Goal: Information Seeking & Learning: Compare options

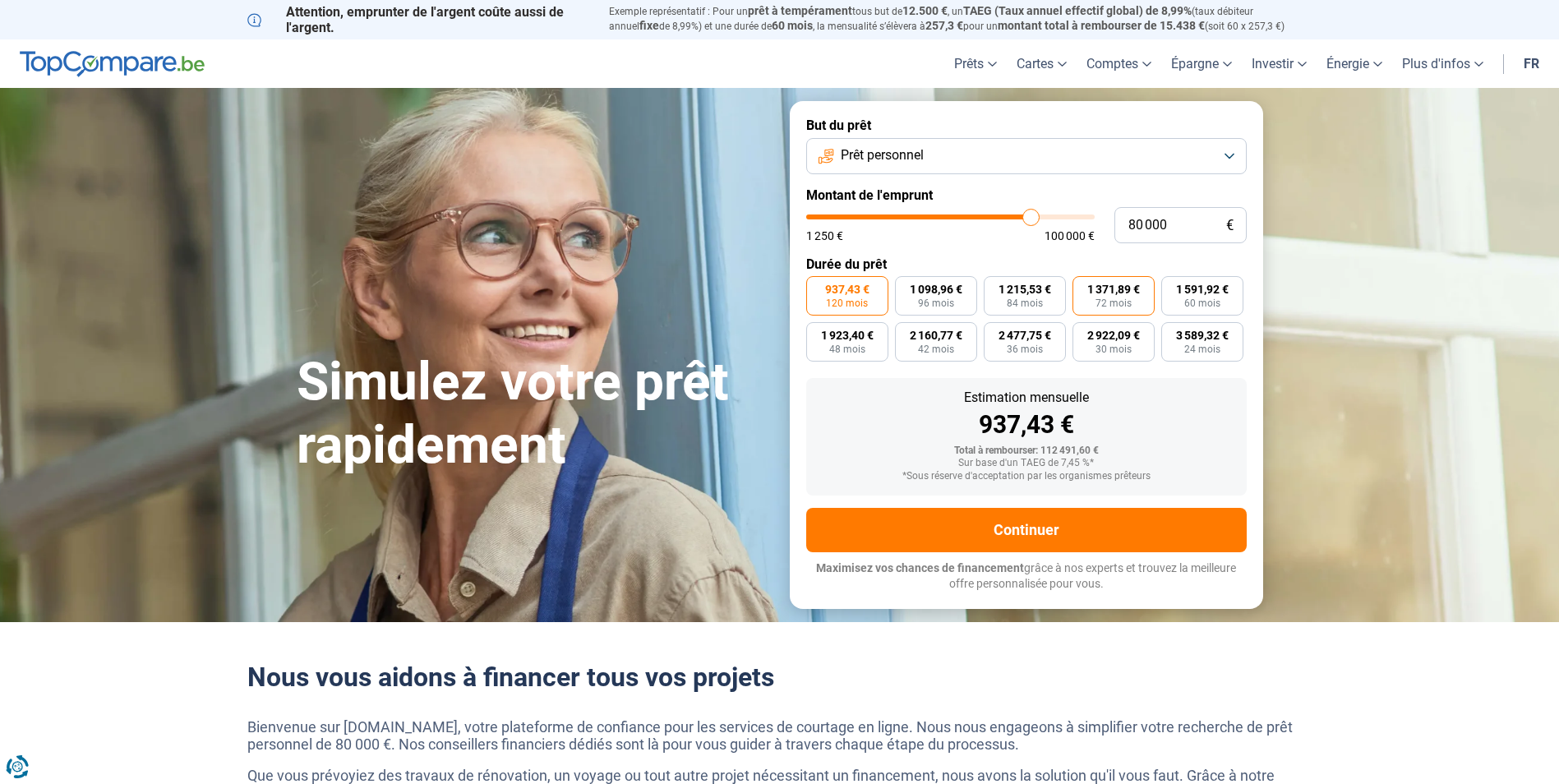
click at [1095, 291] on span "1 371,89 €" at bounding box center [1114, 289] width 52 height 11
click at [1083, 286] on input "1 371,89 € 72 mois" at bounding box center [1077, 281] width 10 height 10
radio input "true"
click at [1193, 302] on span "60 mois" at bounding box center [1203, 304] width 36 height 10
click at [1173, 286] on input "1 591,92 € 60 mois" at bounding box center [1166, 281] width 10 height 10
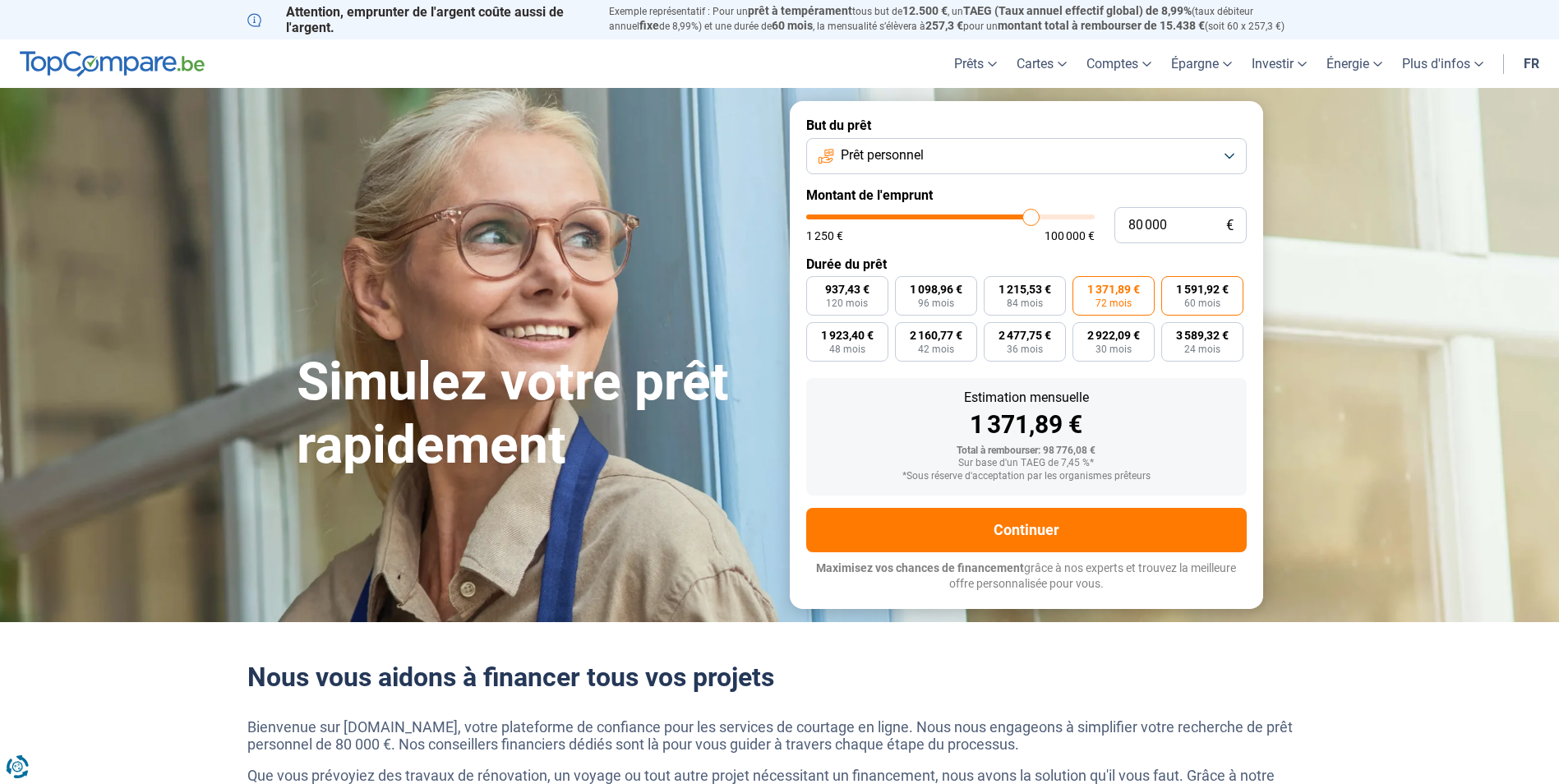
radio input "true"
click at [830, 333] on span "1 923,40 €" at bounding box center [847, 335] width 52 height 11
click at [818, 333] on input "1 923,40 € 48 mois" at bounding box center [811, 327] width 10 height 10
radio input "true"
click at [932, 348] on span "42 mois" at bounding box center [937, 349] width 36 height 10
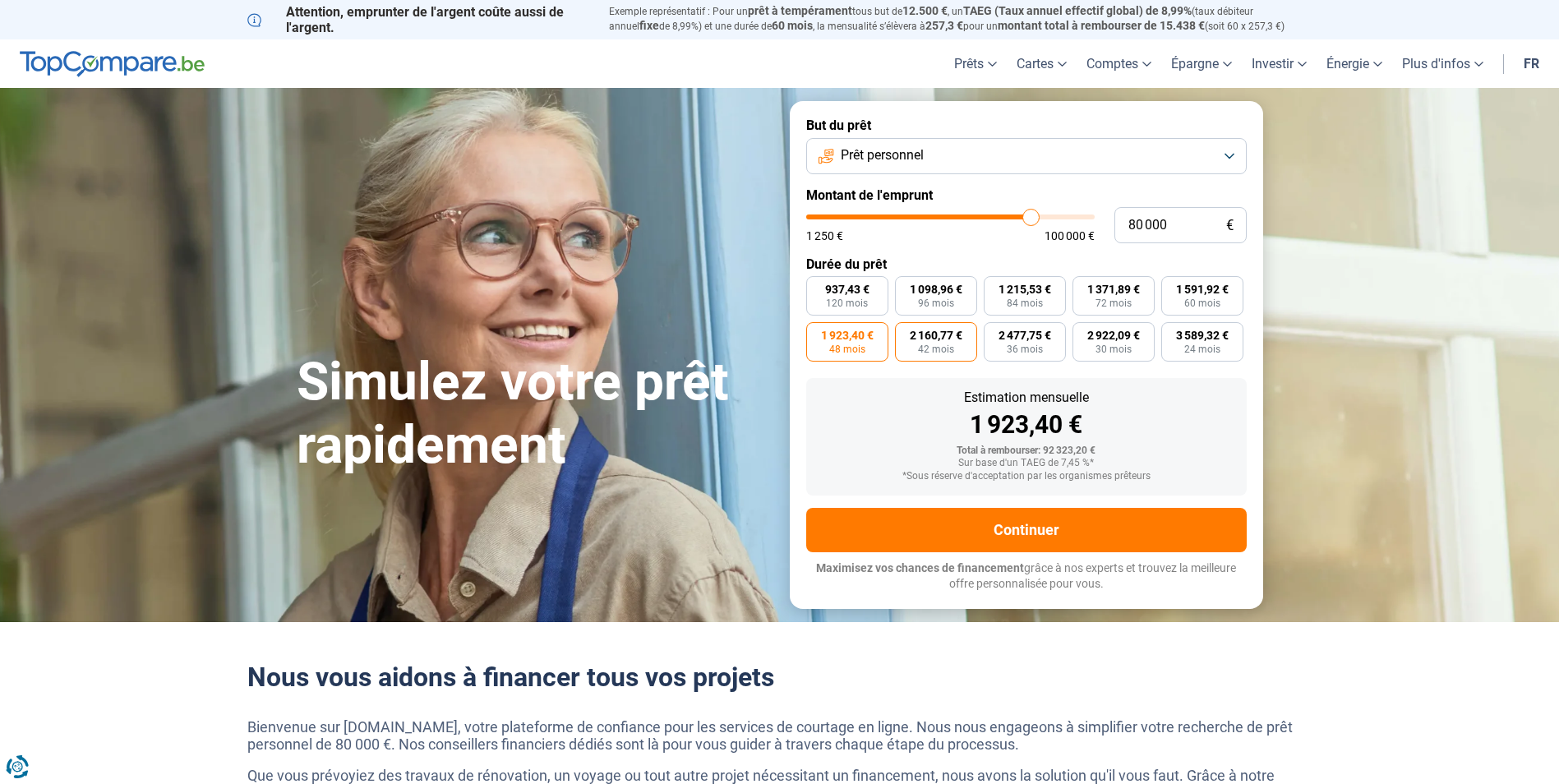
click at [906, 333] on input "2 160,77 € 42 mois" at bounding box center [900, 327] width 10 height 10
radio input "true"
click at [956, 344] on label "2 160,77 € 42 mois" at bounding box center [937, 342] width 82 height 39
click at [906, 333] on input "2 160,77 € 42 mois" at bounding box center [900, 327] width 10 height 10
type input "67 750"
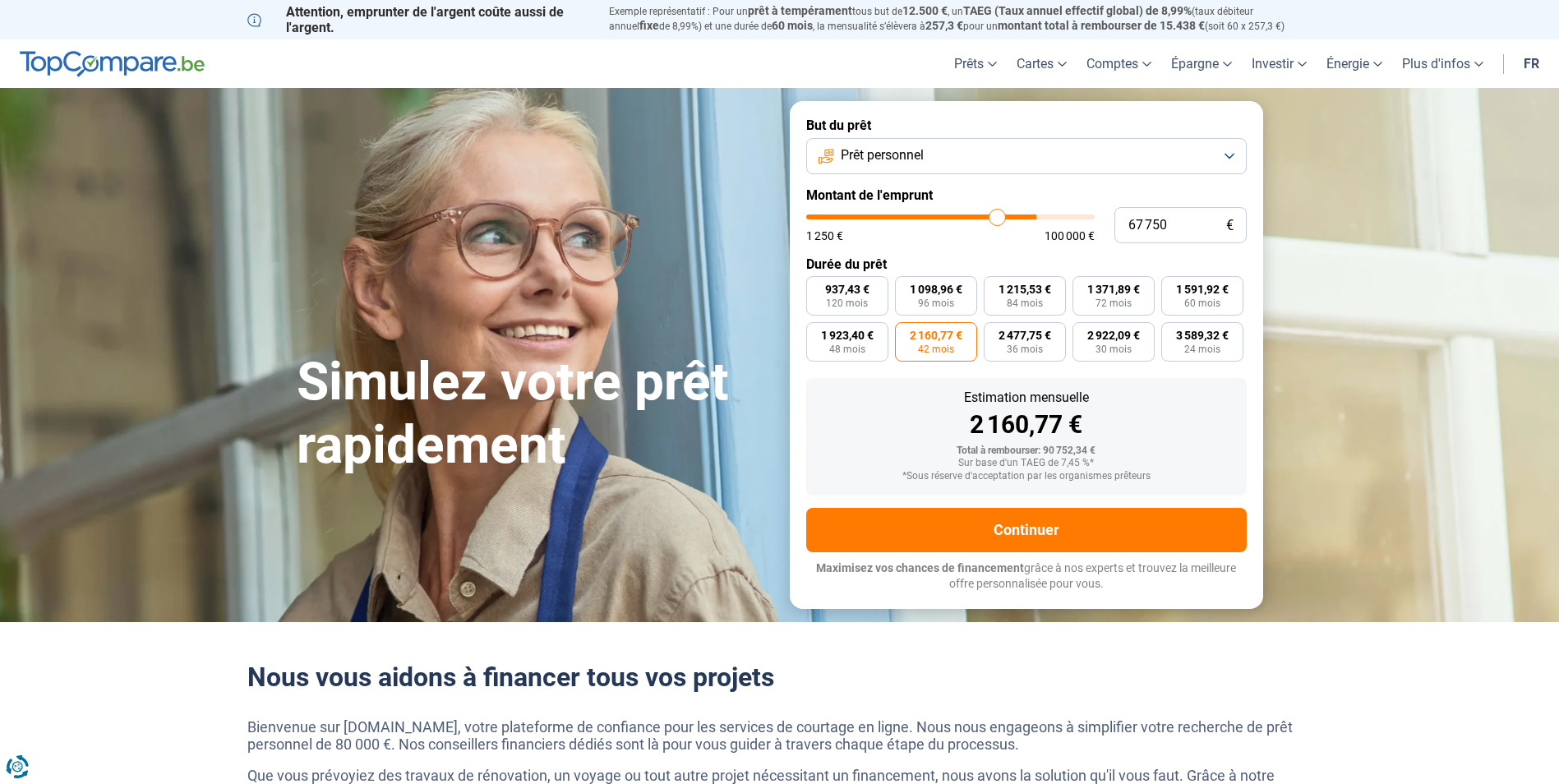
type input "67750"
click at [997, 215] on input "range" at bounding box center [950, 216] width 288 height 5
radio input "true"
type input "75 500"
type input "75500"
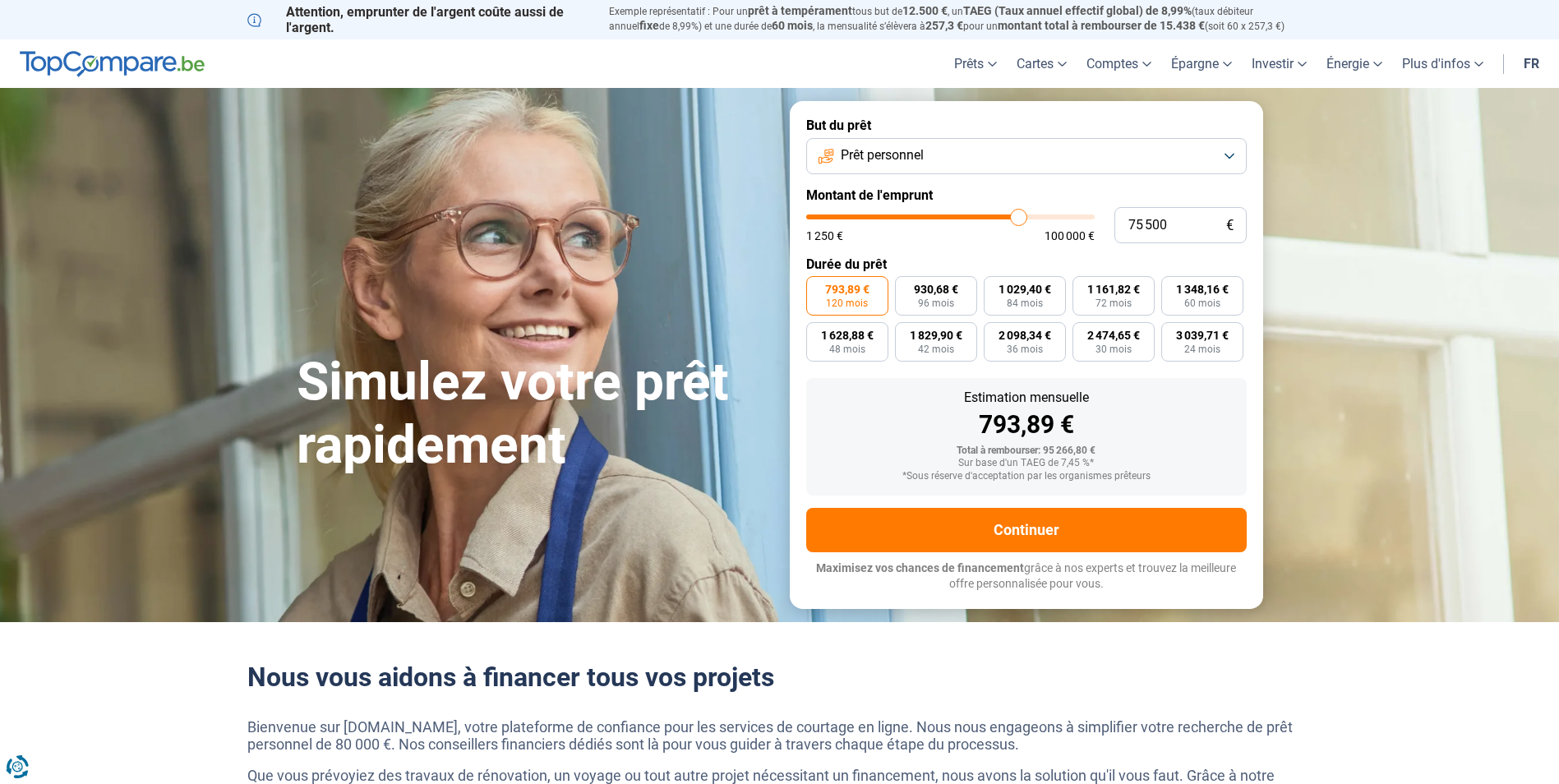
click at [1018, 214] on input "range" at bounding box center [950, 216] width 288 height 5
type input "88 500"
type input "88500"
click at [1055, 219] on input "range" at bounding box center [950, 216] width 288 height 5
type input "85 500"
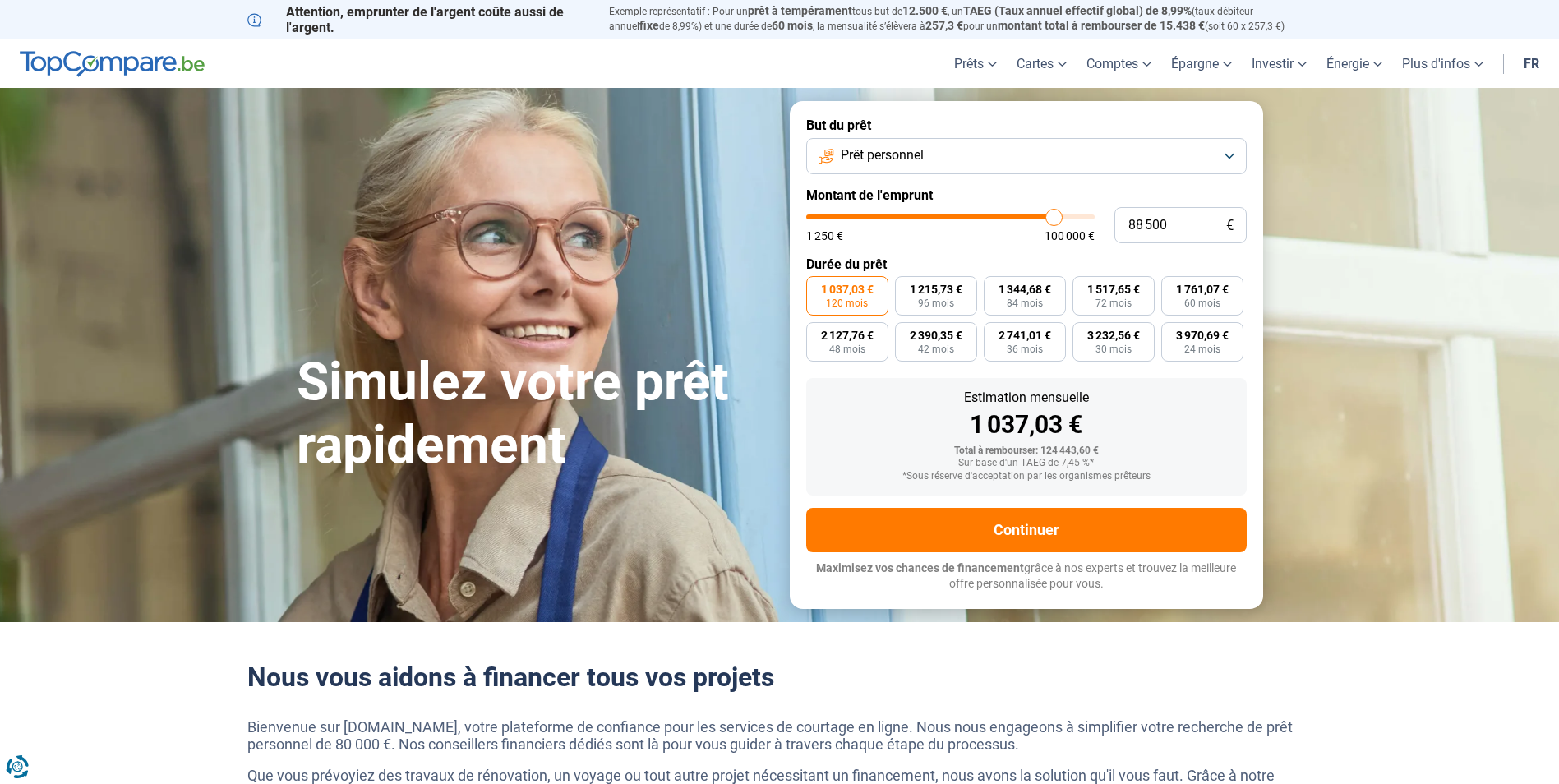
type input "85500"
type input "81 500"
type input "81500"
type input "79 250"
type input "79250"
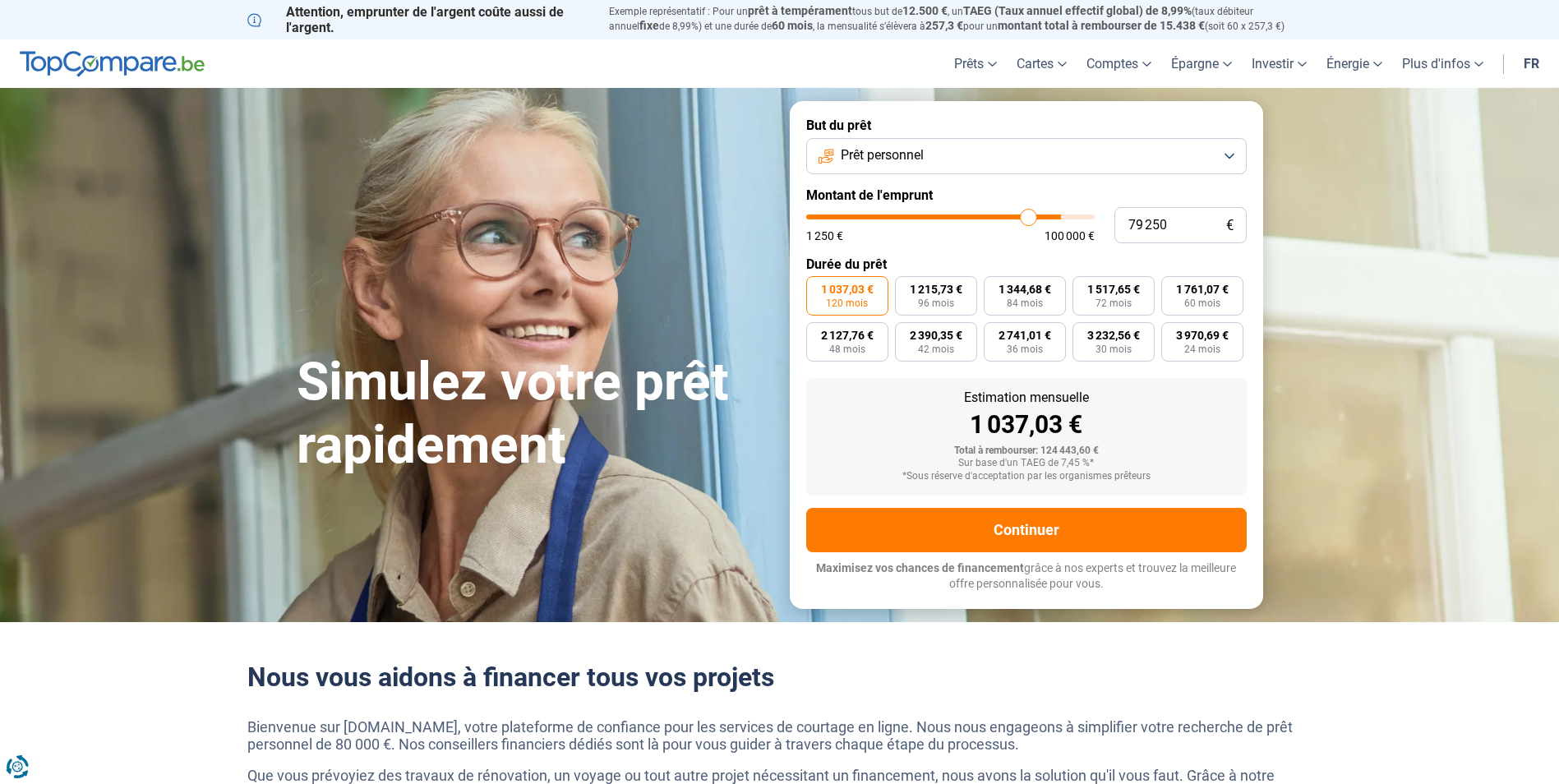
type input "77 750"
type input "77750"
type input "77 000"
type input "77000"
type input "76 750"
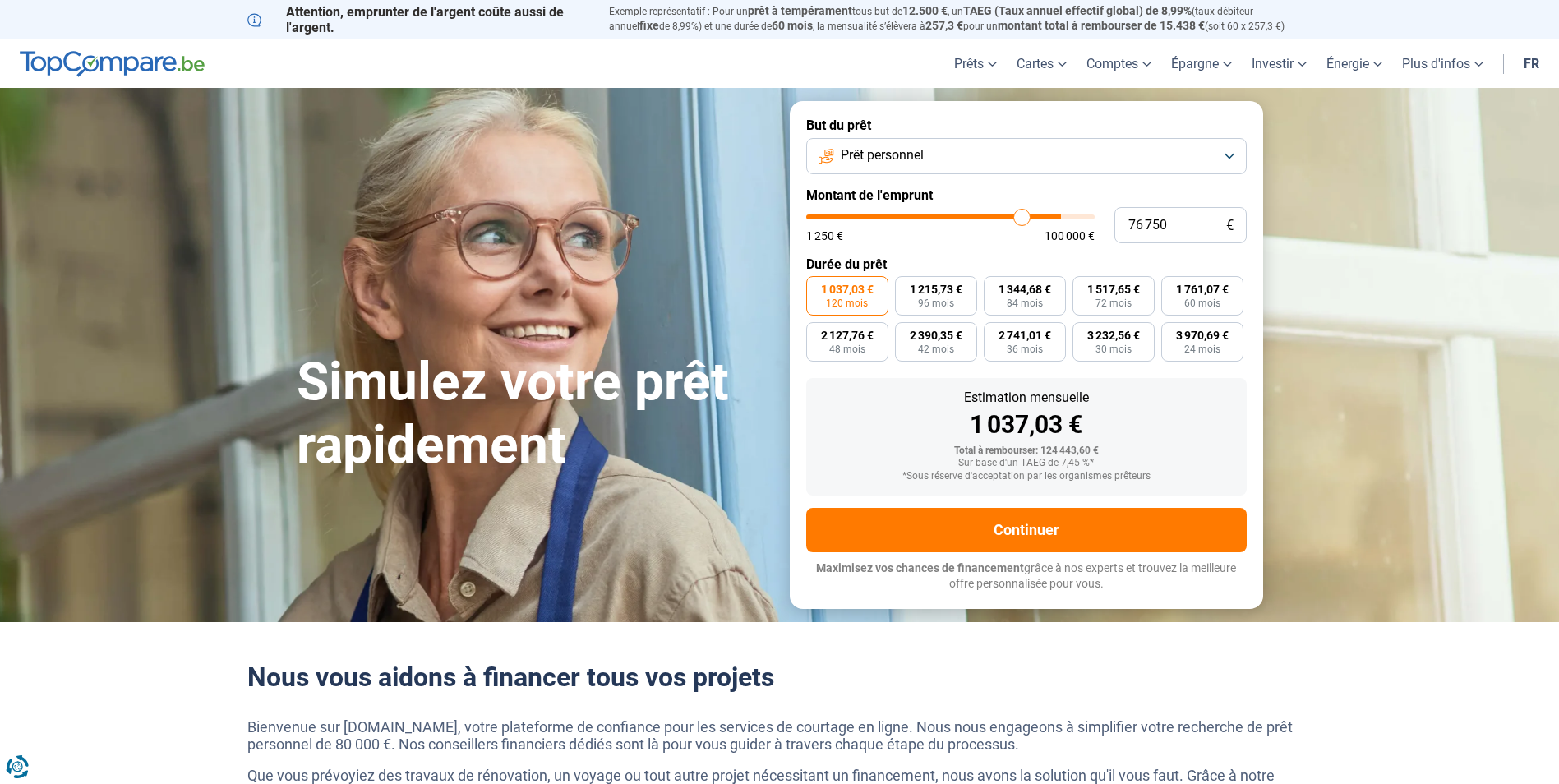
drag, startPoint x: 1052, startPoint y: 219, endPoint x: 1022, endPoint y: 221, distance: 30.1
type input "76750"
click at [1022, 220] on input "range" at bounding box center [950, 216] width 288 height 5
type input "77 250"
type input "77250"
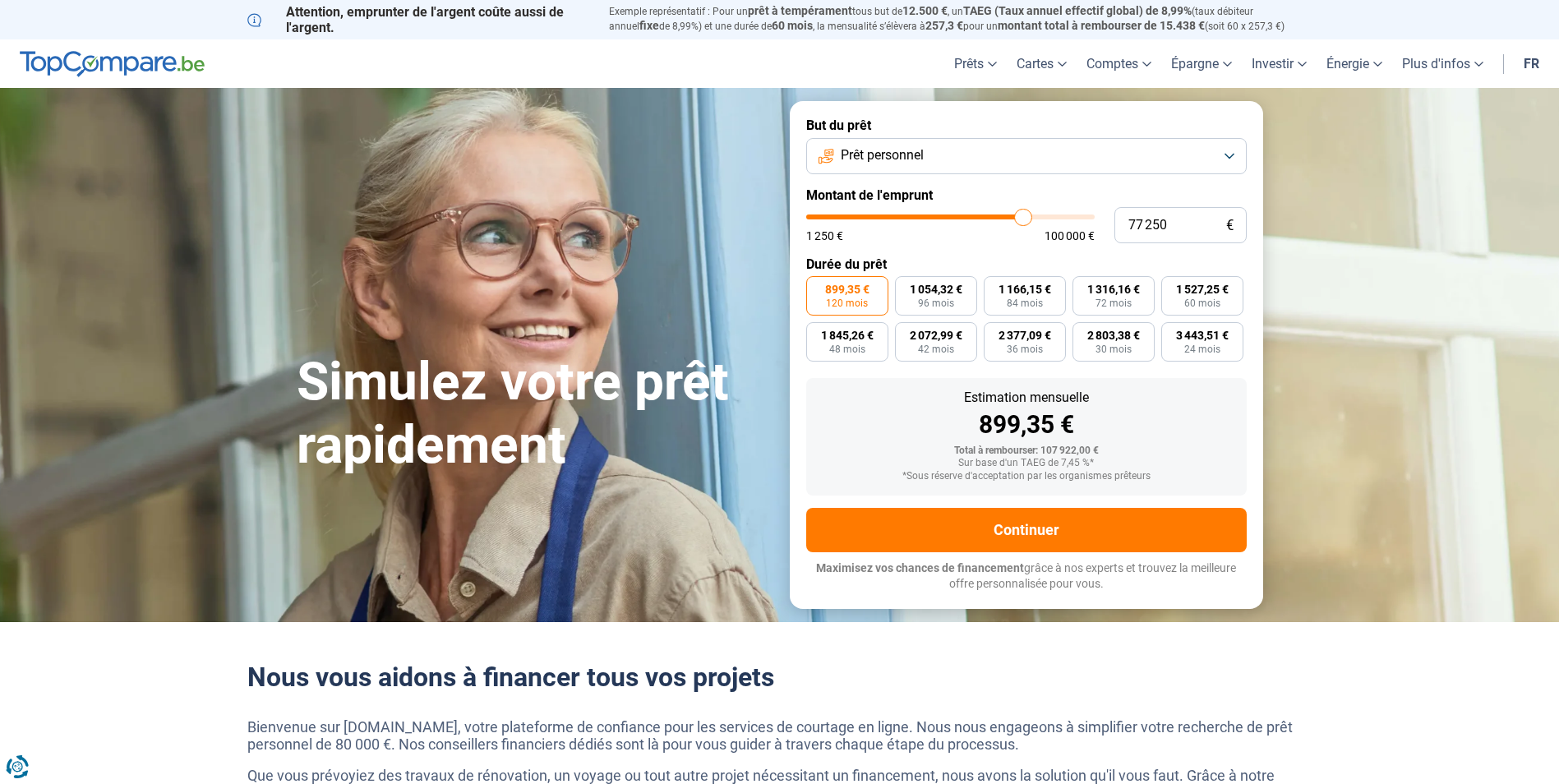
type input "78 000"
type input "78000"
type input "78 250"
type input "78250"
type input "78 750"
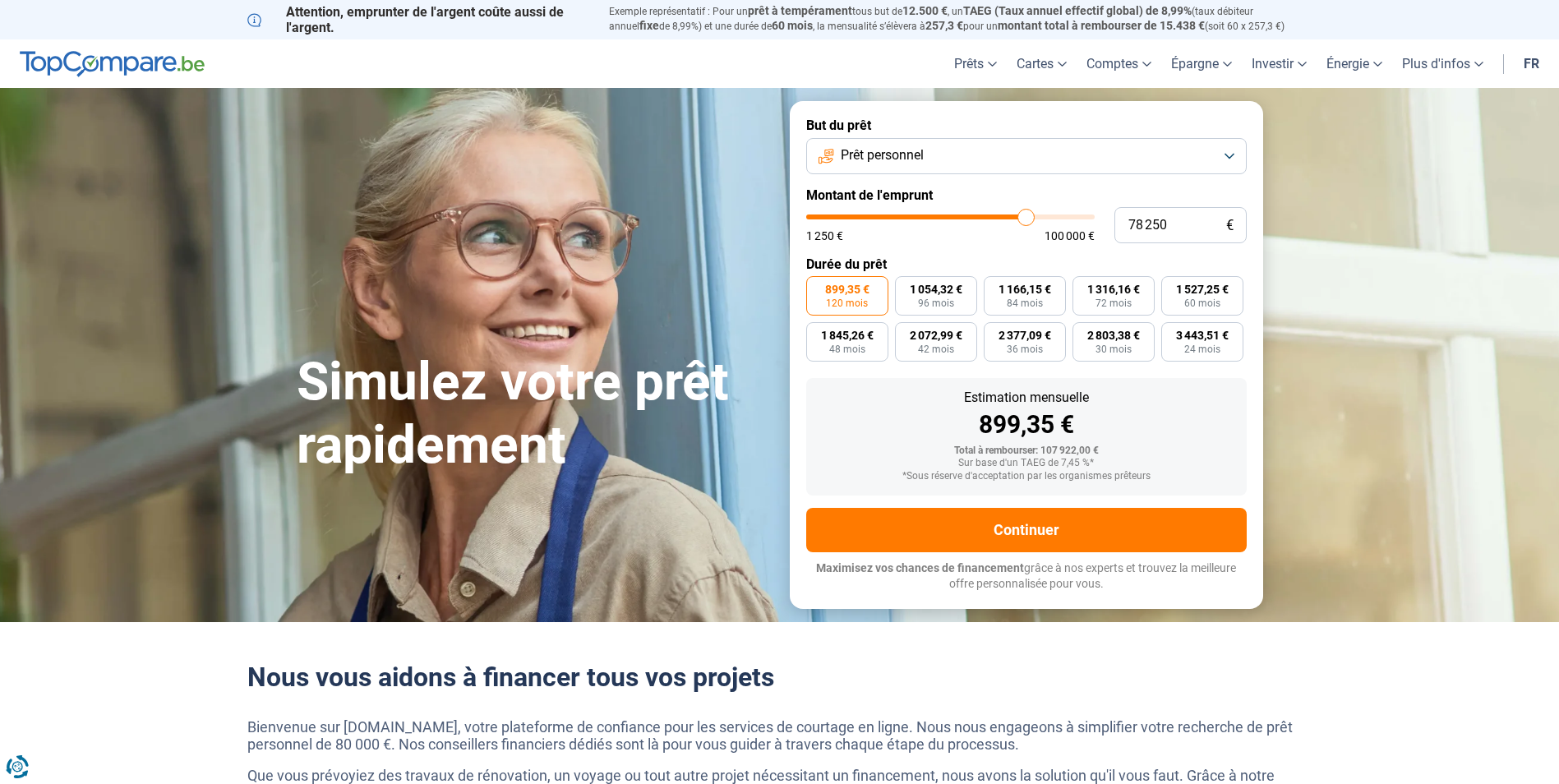
type input "78750"
type input "79 250"
type input "79250"
type input "79 500"
type input "79500"
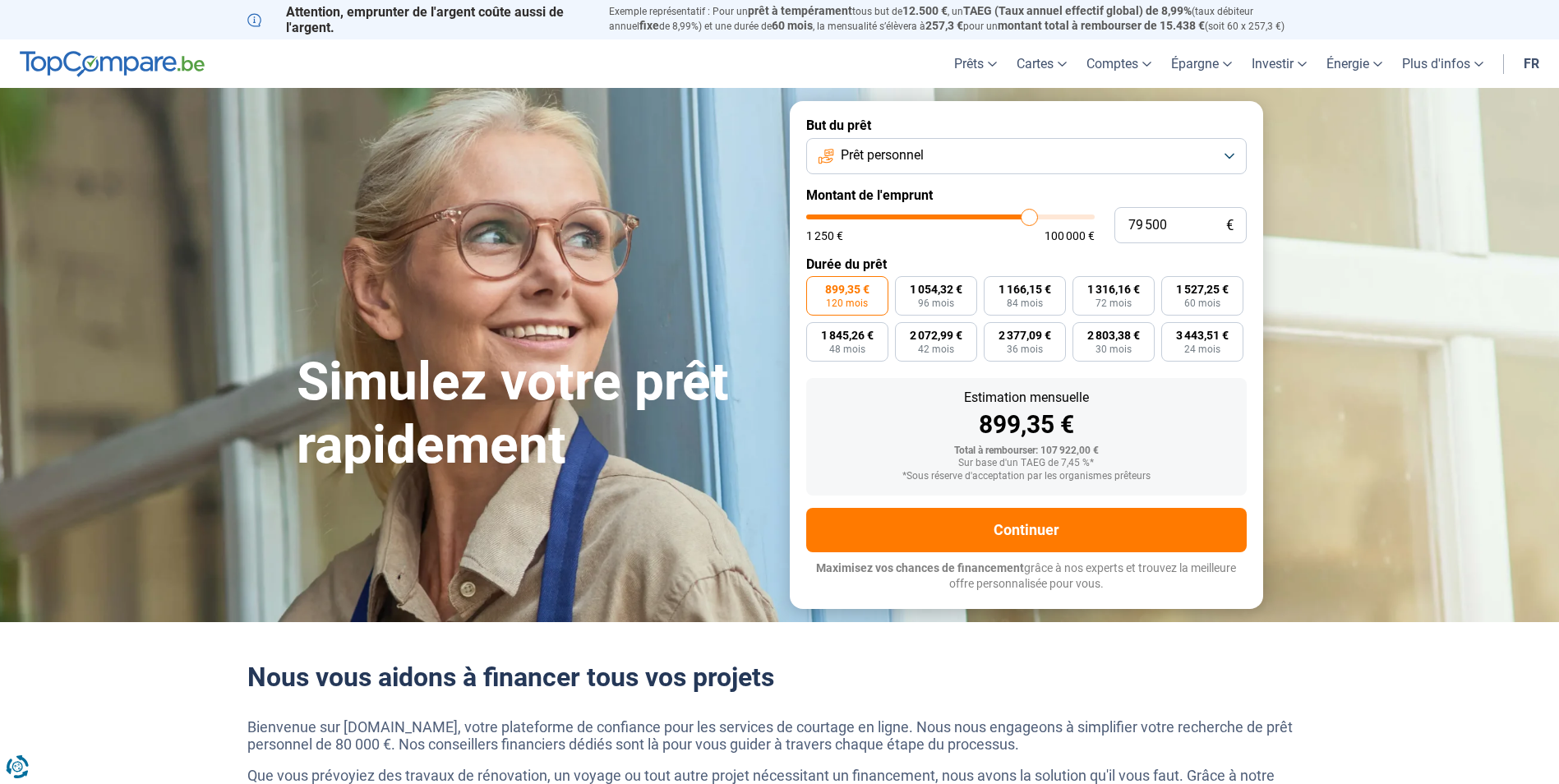
type input "80 000"
type input "80000"
type input "80 750"
type input "80750"
type input "81 000"
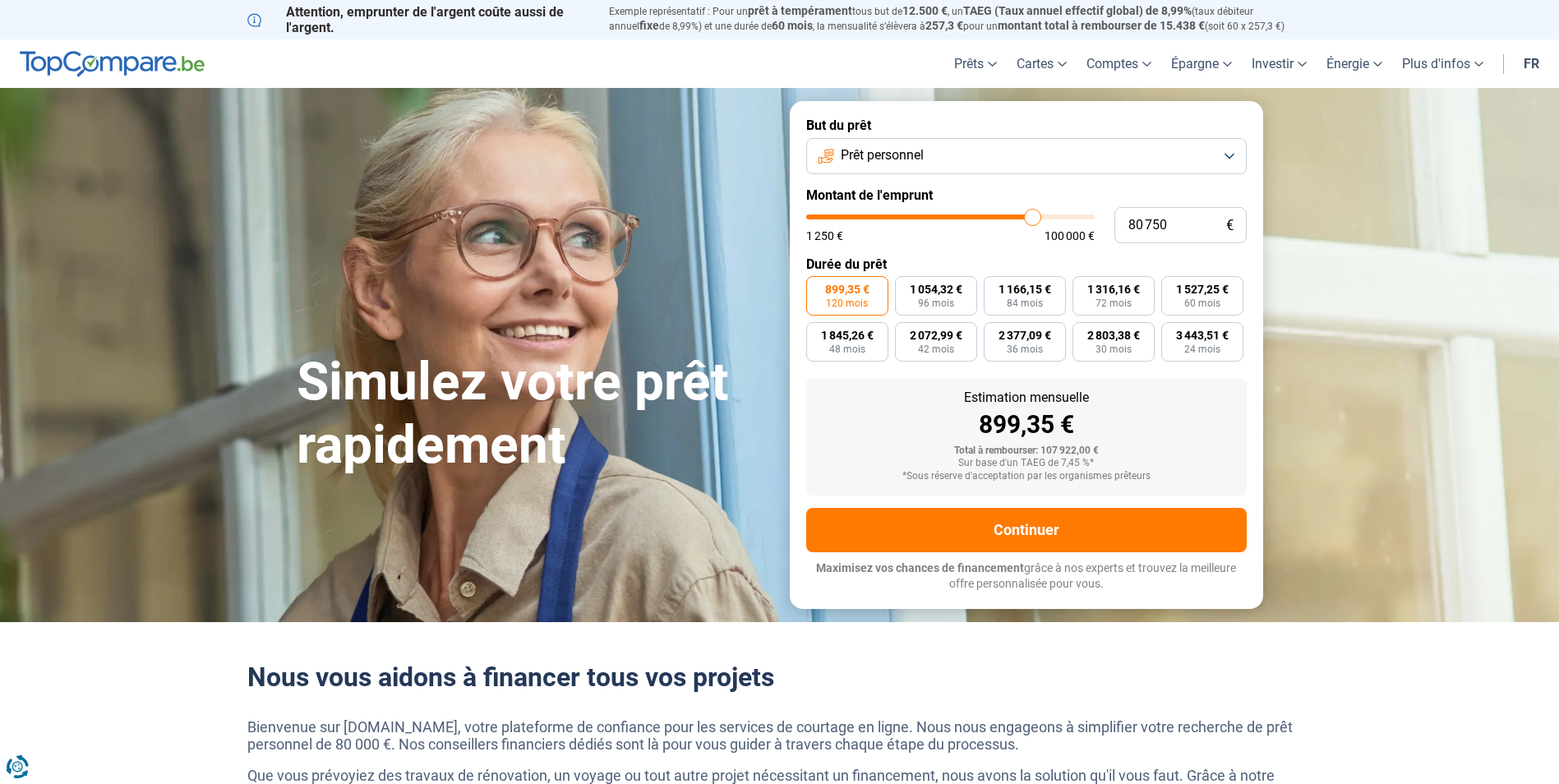
type input "81000"
type input "81 250"
type input "81250"
type input "81 500"
type input "81500"
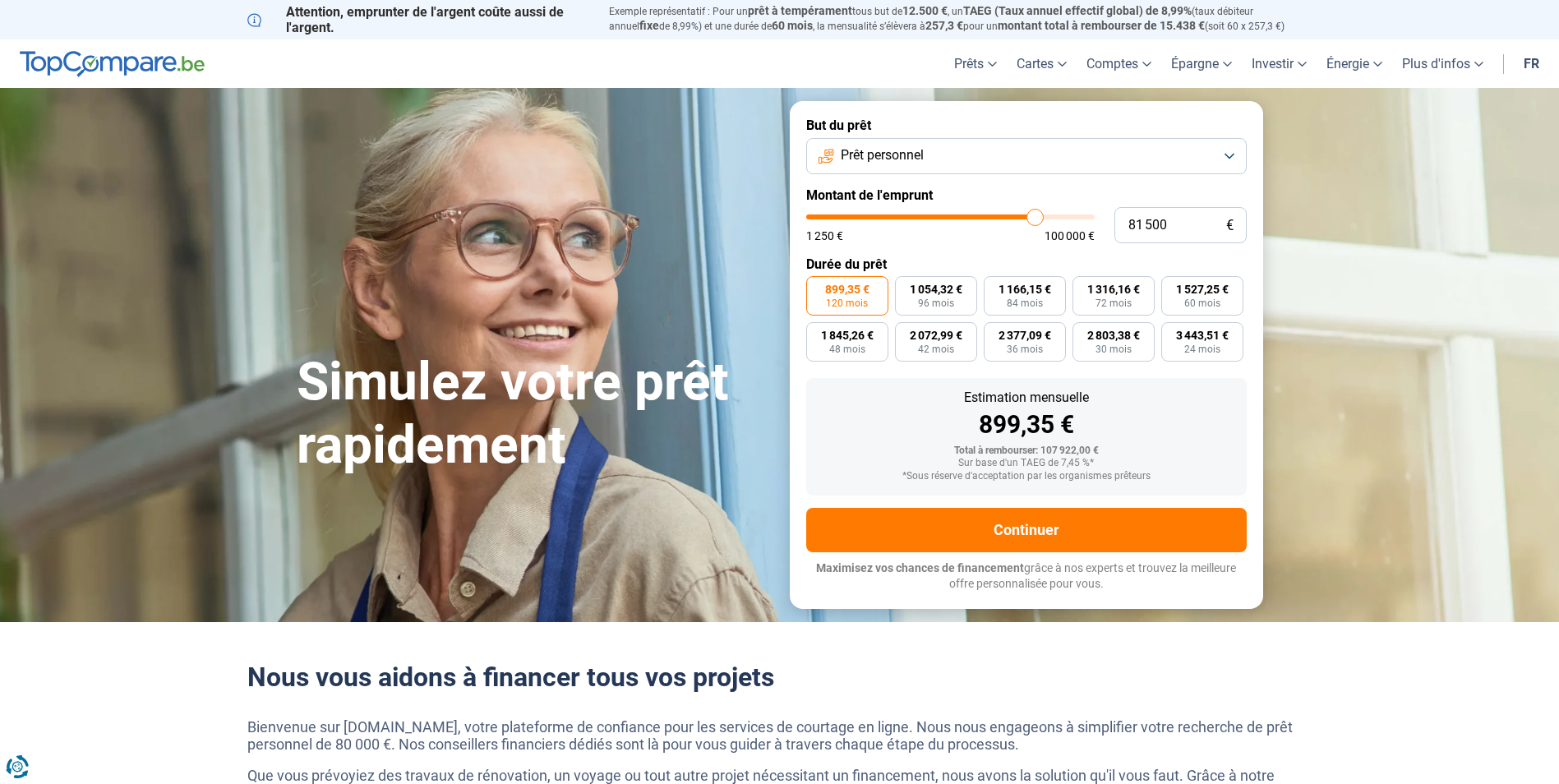
type input "81 250"
type input "81250"
type input "81 000"
type input "81000"
type input "80 750"
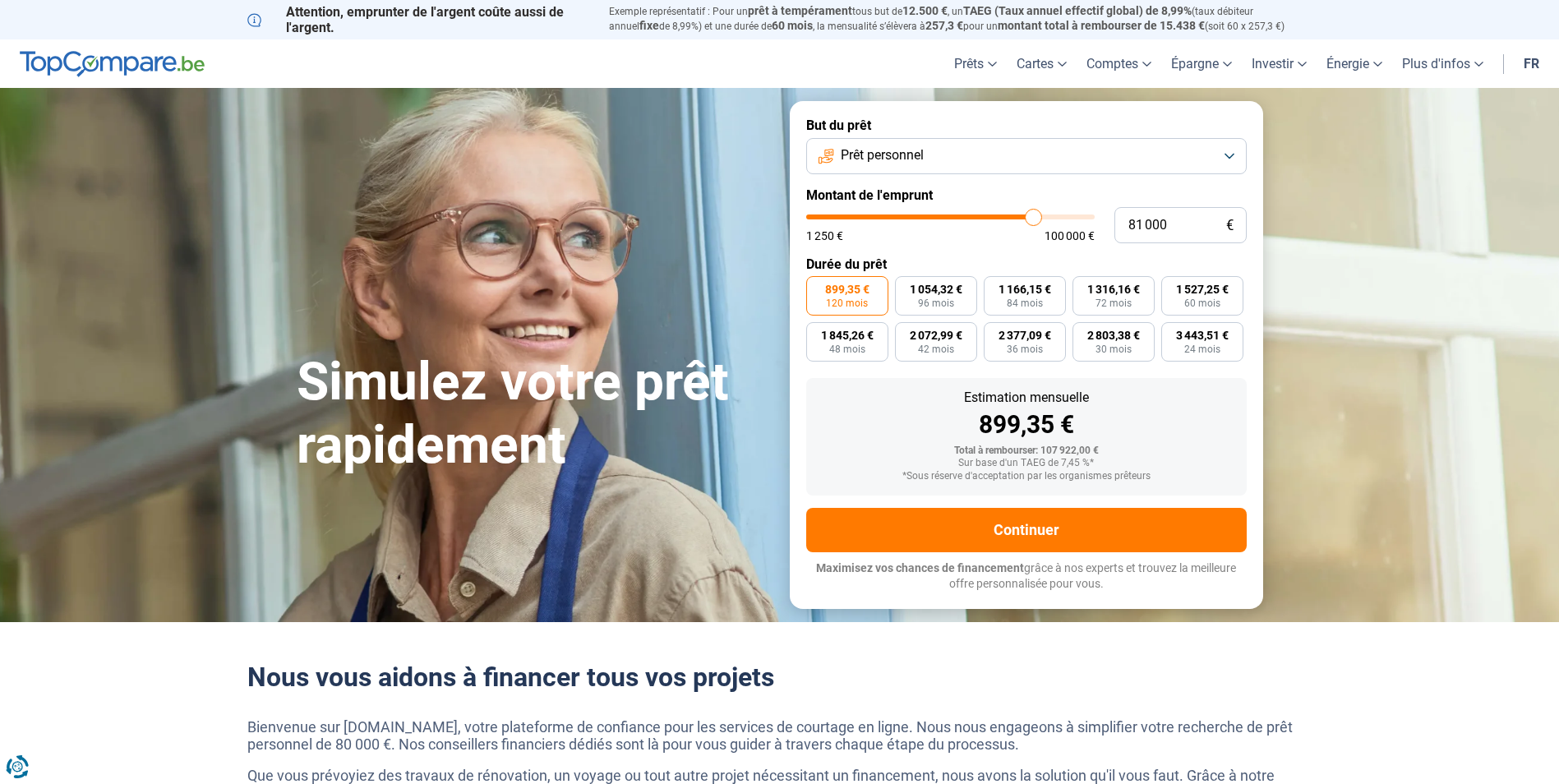
type input "80750"
type input "80 250"
drag, startPoint x: 1022, startPoint y: 222, endPoint x: 1032, endPoint y: 225, distance: 10.4
type input "80250"
click at [1032, 220] on input "range" at bounding box center [950, 216] width 288 height 5
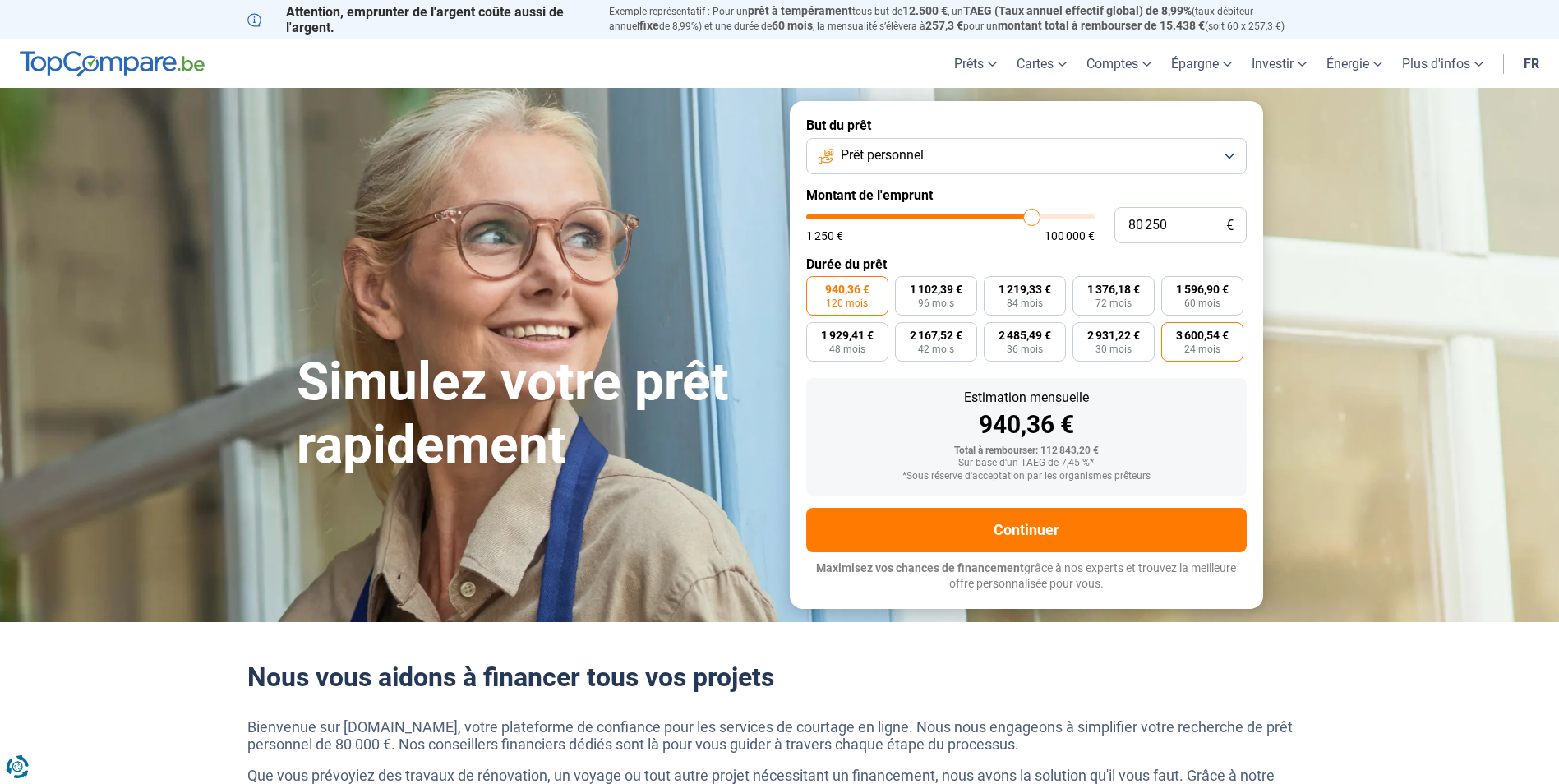
click at [1181, 352] on label "3 600,54 € 24 mois" at bounding box center [1202, 342] width 82 height 39
click at [1173, 333] on input "3 600,54 € 24 mois" at bounding box center [1166, 327] width 10 height 10
radio input "true"
click at [1095, 344] on label "2 931,22 € 30 mois" at bounding box center [1114, 342] width 82 height 39
click at [1083, 333] on input "2 931,22 € 30 mois" at bounding box center [1077, 327] width 10 height 10
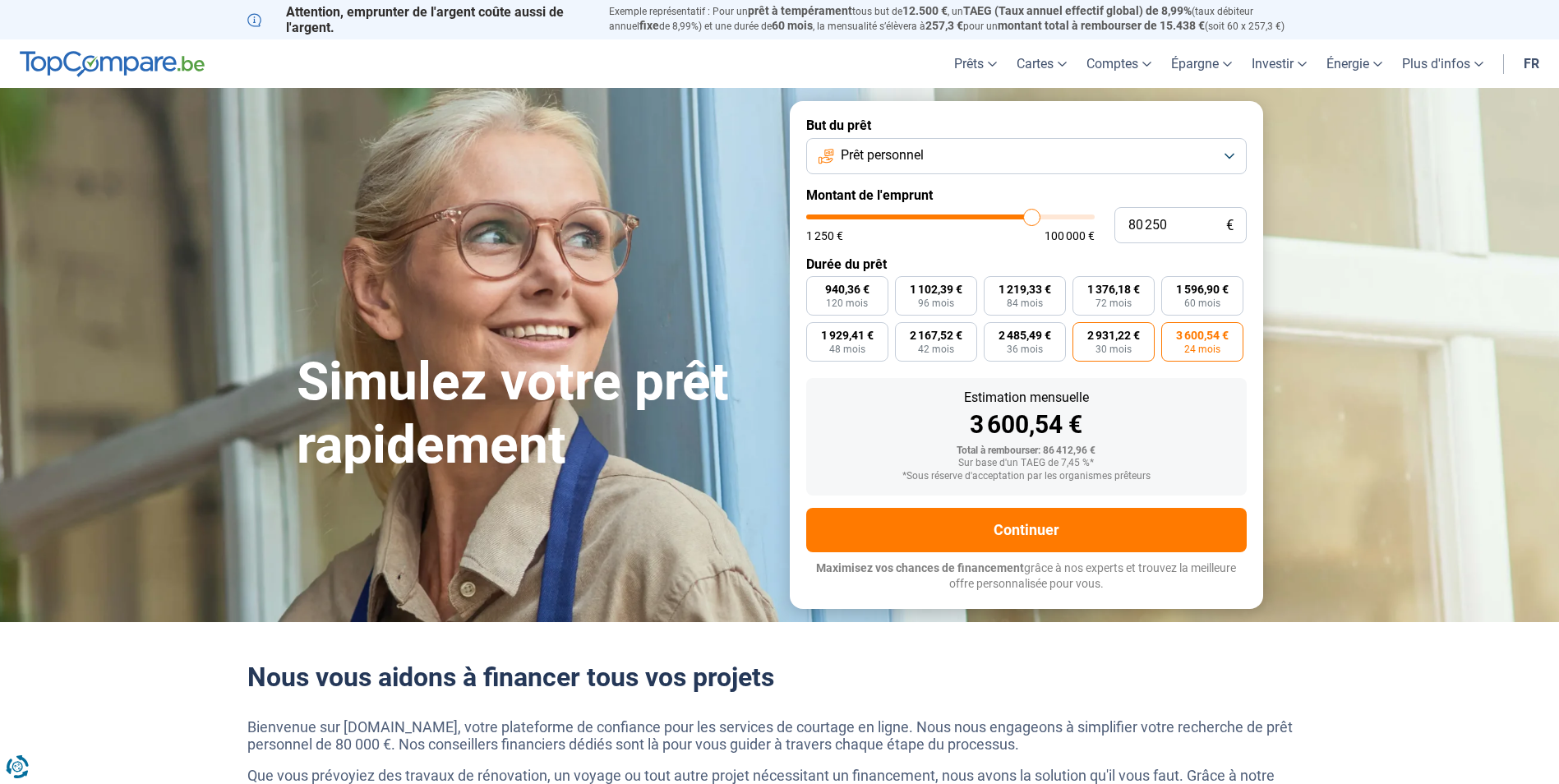
radio input "true"
type input "77 000"
type input "77000"
type input "76 500"
type input "76500"
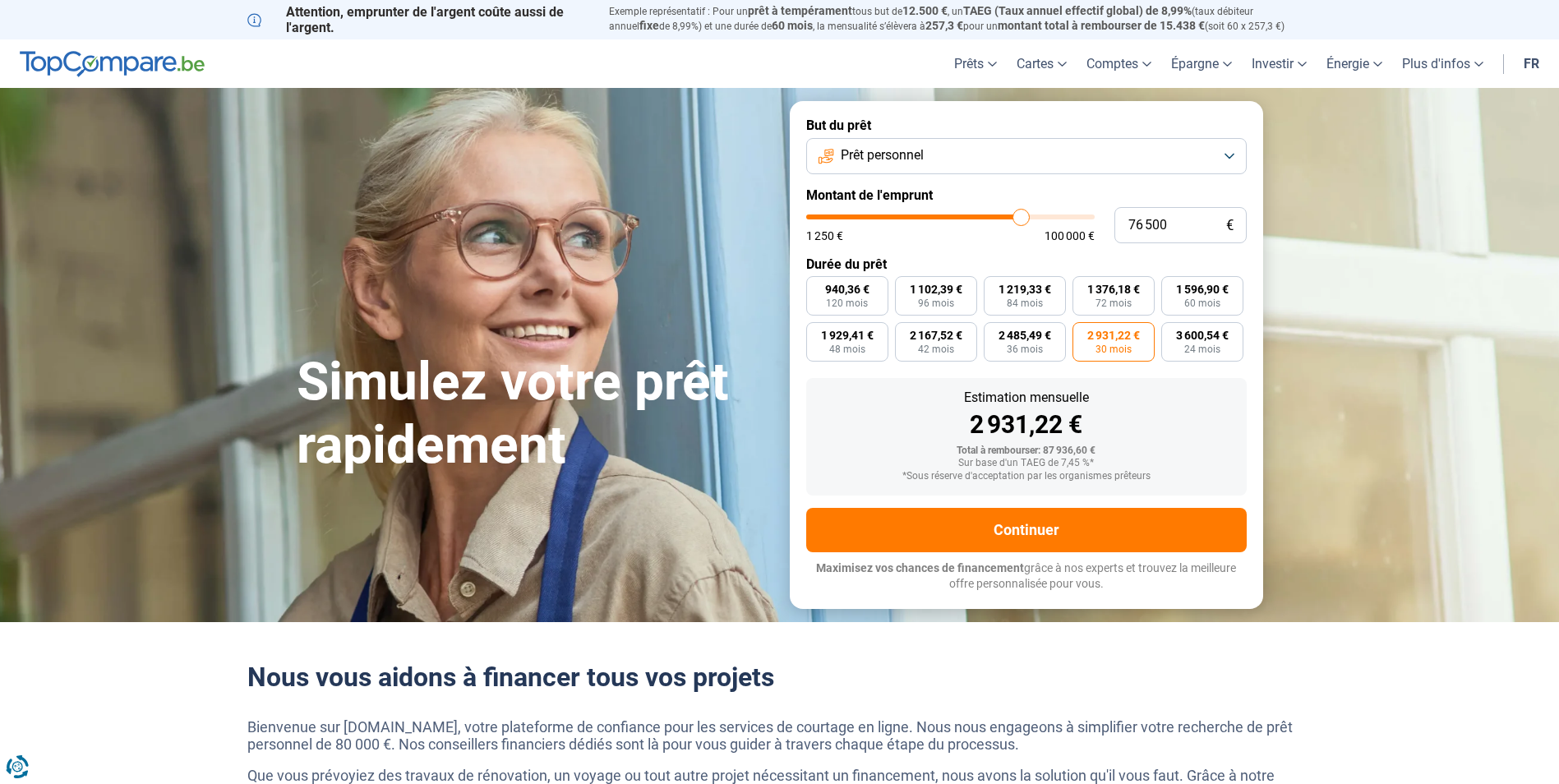
type input "76 250"
type input "76250"
type input "75 750"
type input "75750"
type input "75 500"
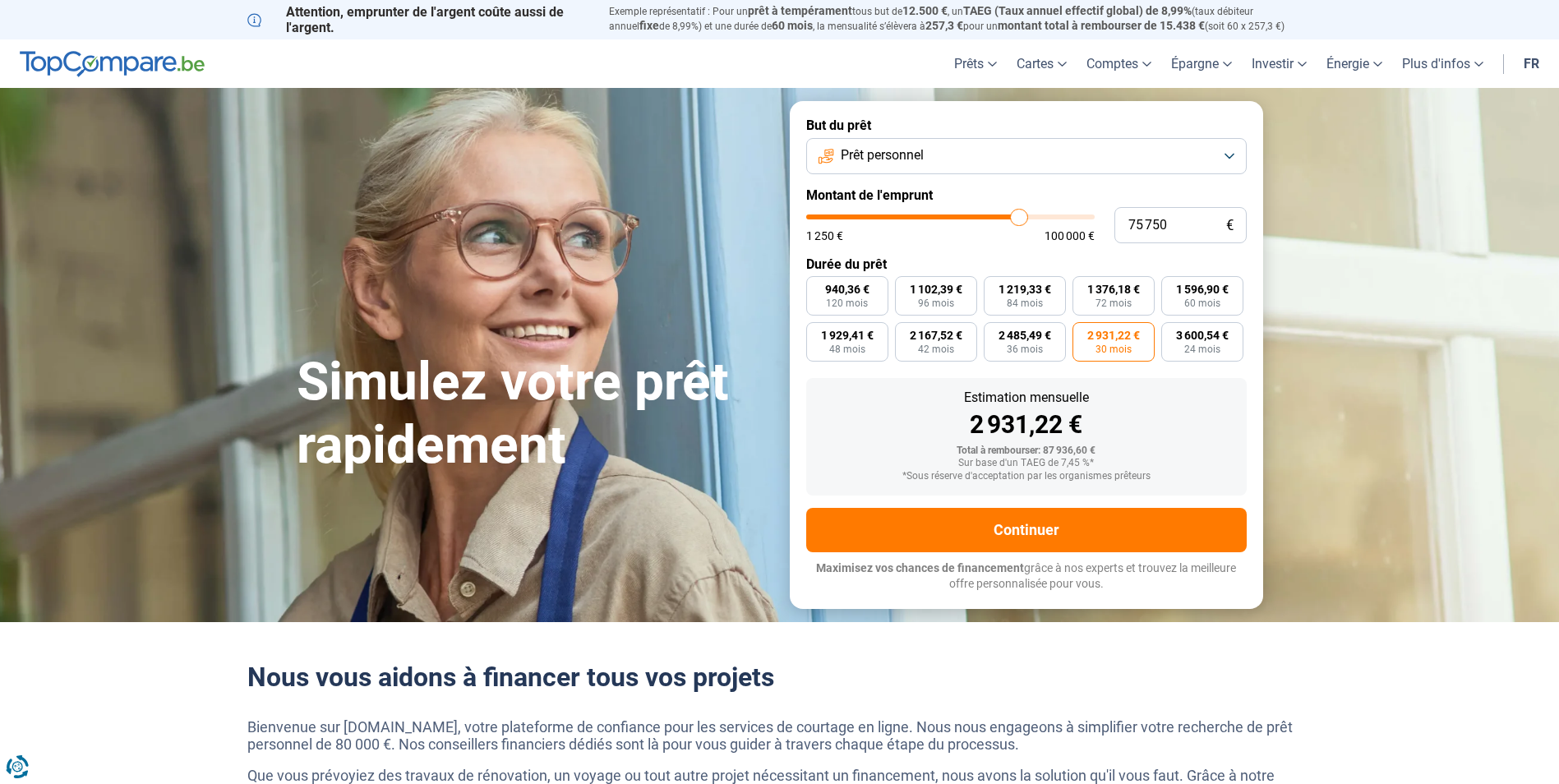
type input "75500"
type input "75 250"
type input "75250"
type input "75 000"
type input "75000"
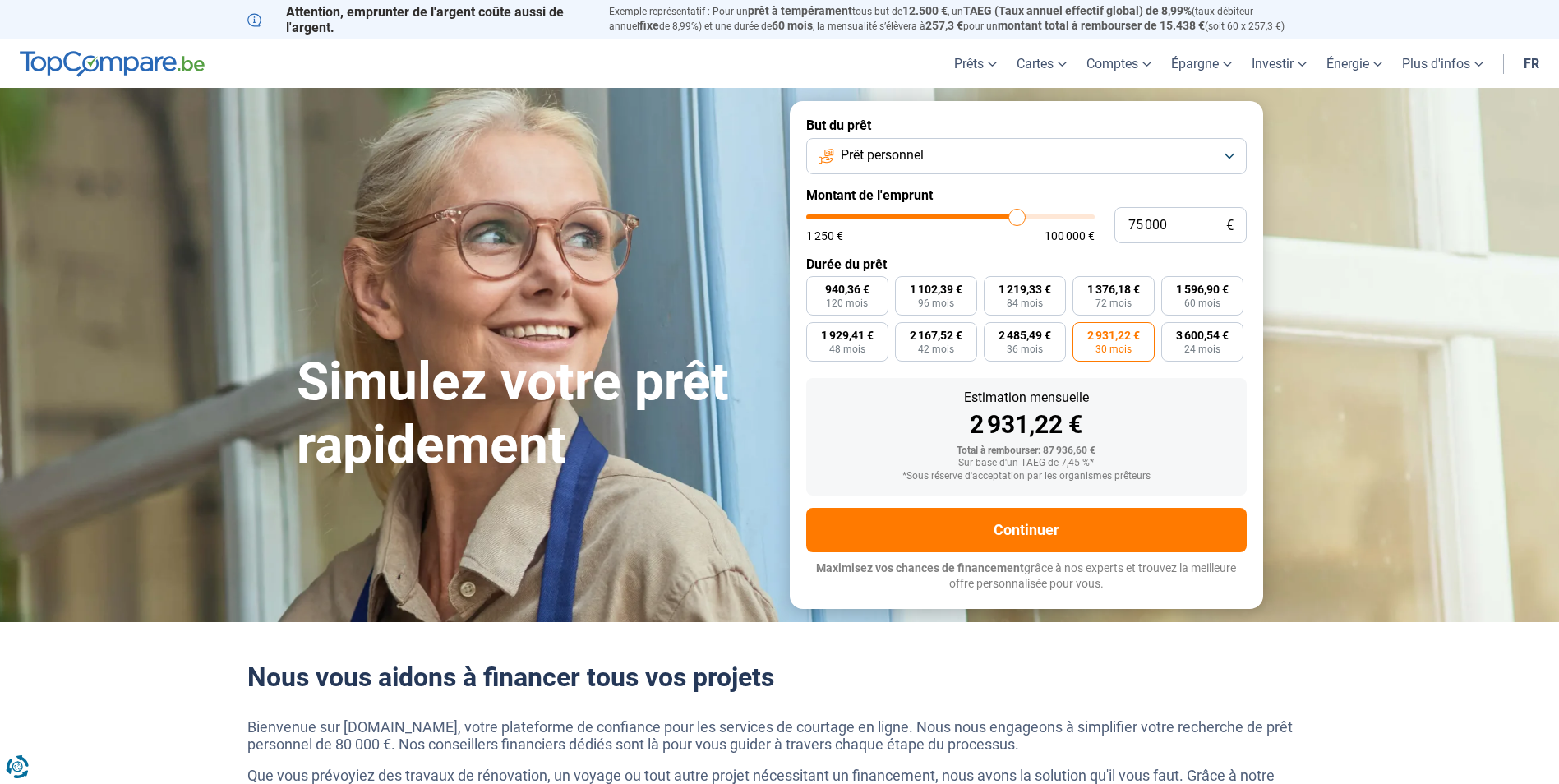
click at [1016, 220] on input "range" at bounding box center [950, 216] width 288 height 5
radio input "true"
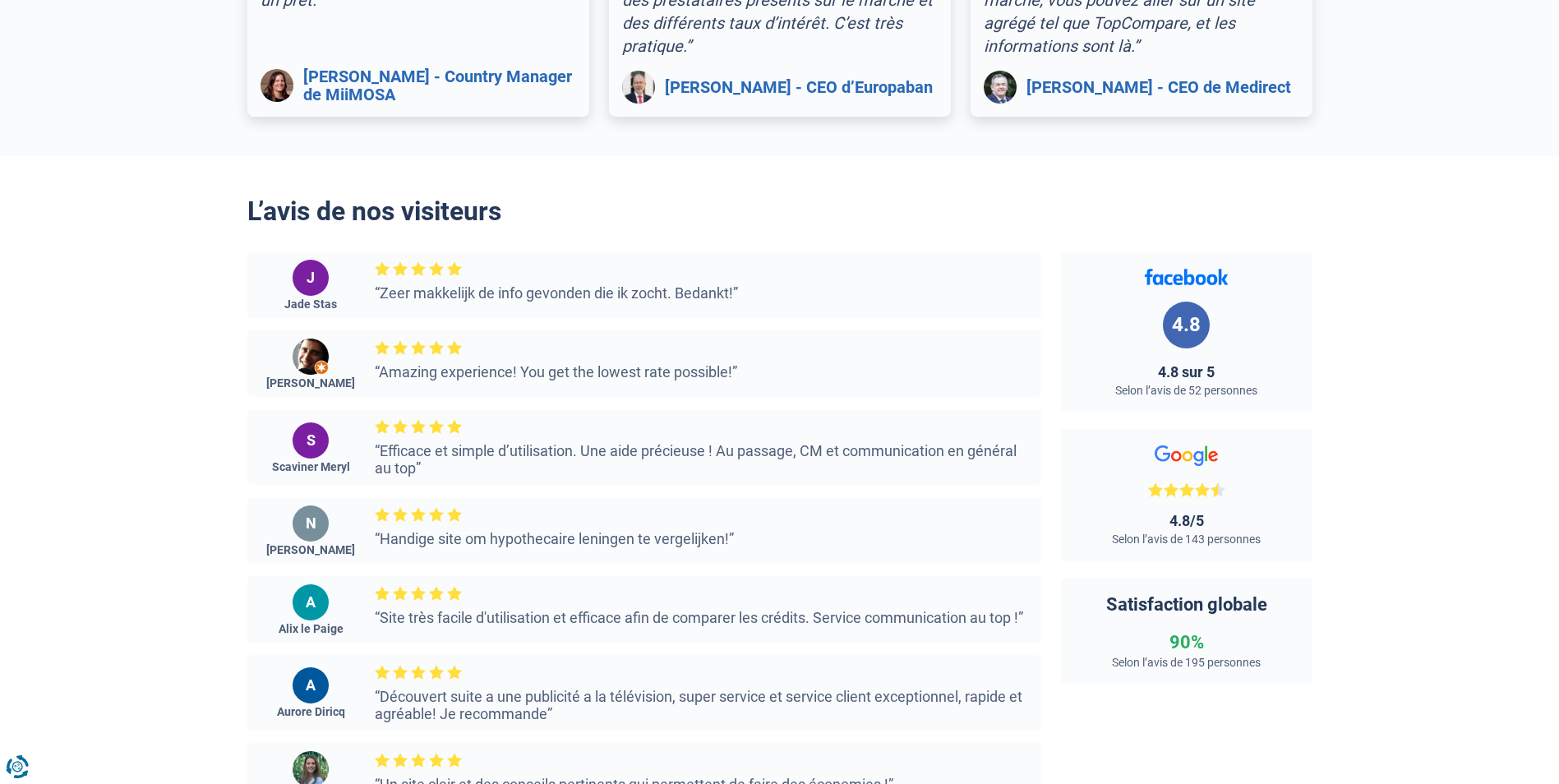
scroll to position [2712, 0]
